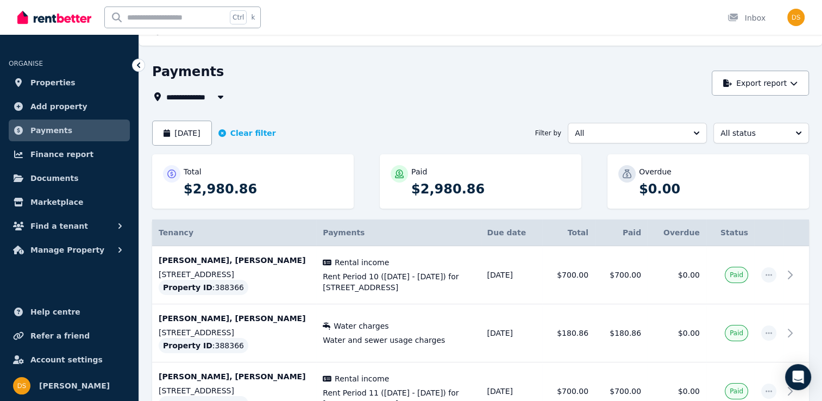
scroll to position [17, 0]
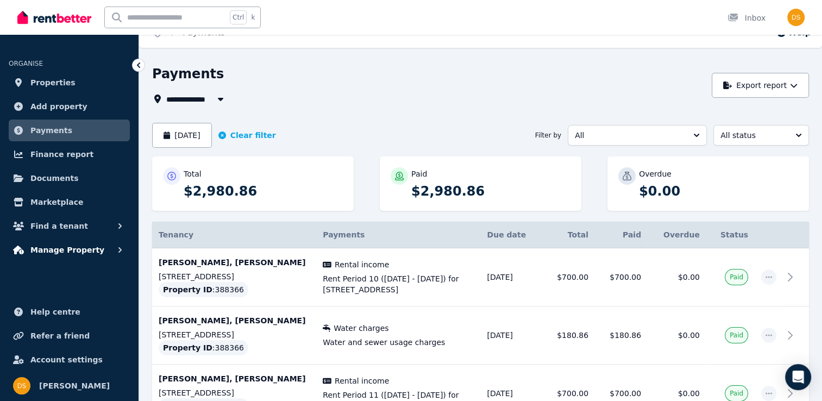
click at [65, 249] on span "Manage Property" at bounding box center [67, 249] width 74 height 13
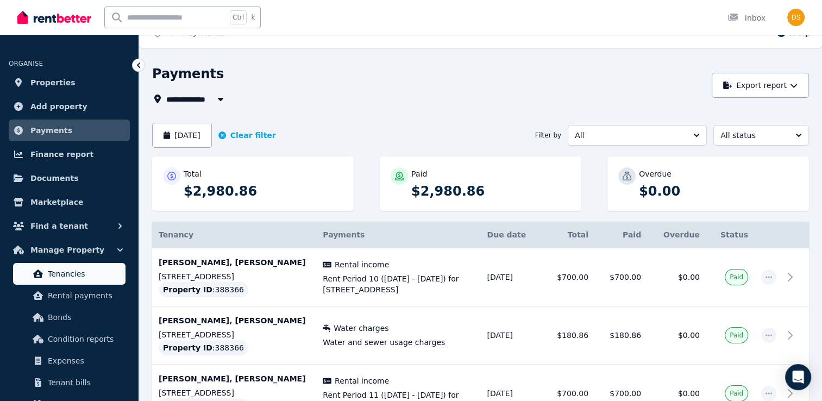
click at [78, 272] on span "Tenancies" at bounding box center [84, 273] width 73 height 13
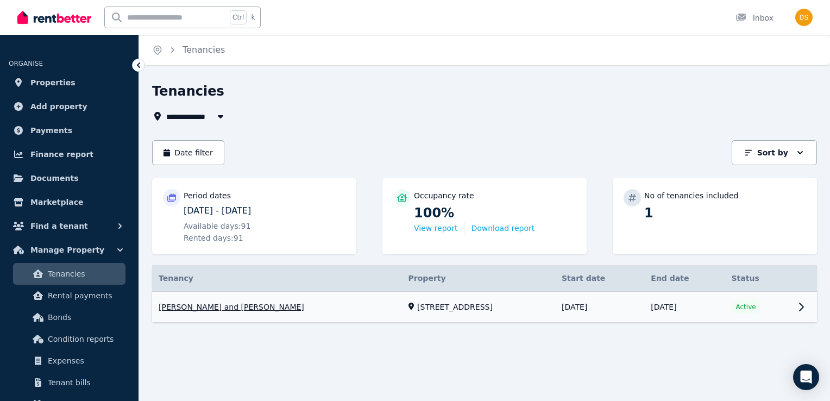
click at [200, 304] on link "View property details" at bounding box center [484, 307] width 665 height 31
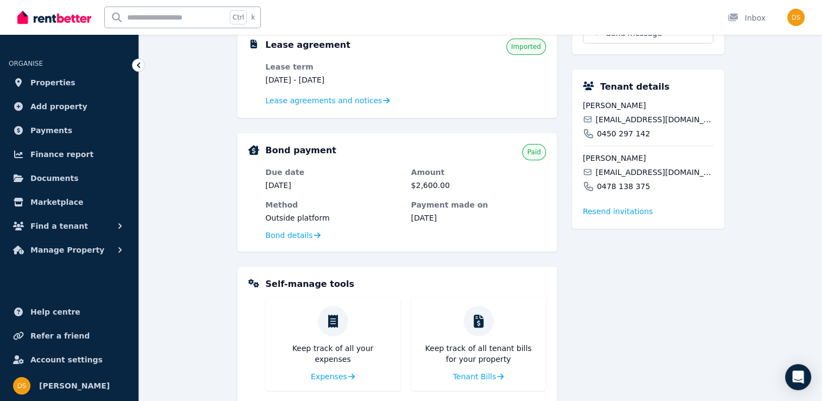
scroll to position [247, 0]
click at [335, 103] on span "Lease agreements and notices" at bounding box center [324, 101] width 117 height 11
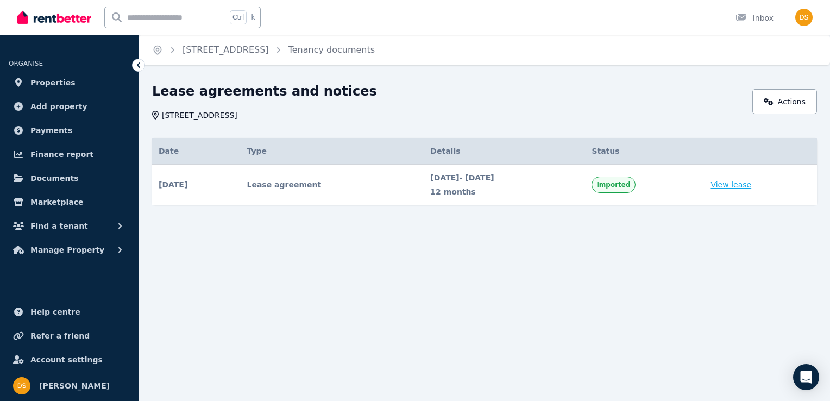
click at [735, 184] on link "View lease" at bounding box center [730, 184] width 41 height 11
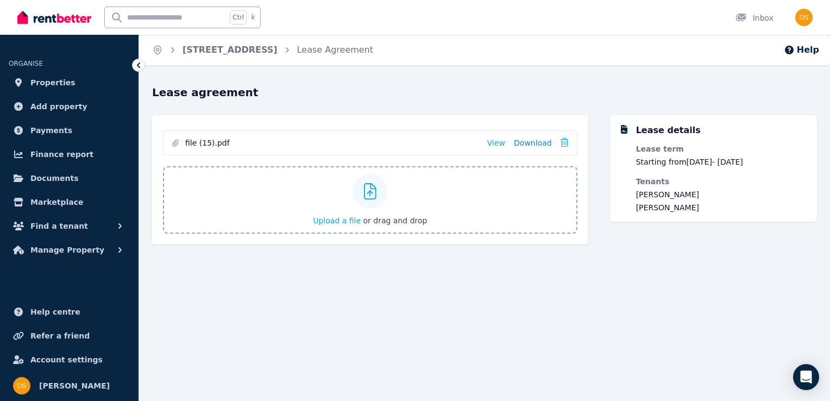
click at [536, 146] on link "Download" at bounding box center [533, 142] width 38 height 11
click at [533, 147] on link "Download" at bounding box center [533, 142] width 38 height 11
